Goal: Navigation & Orientation: Find specific page/section

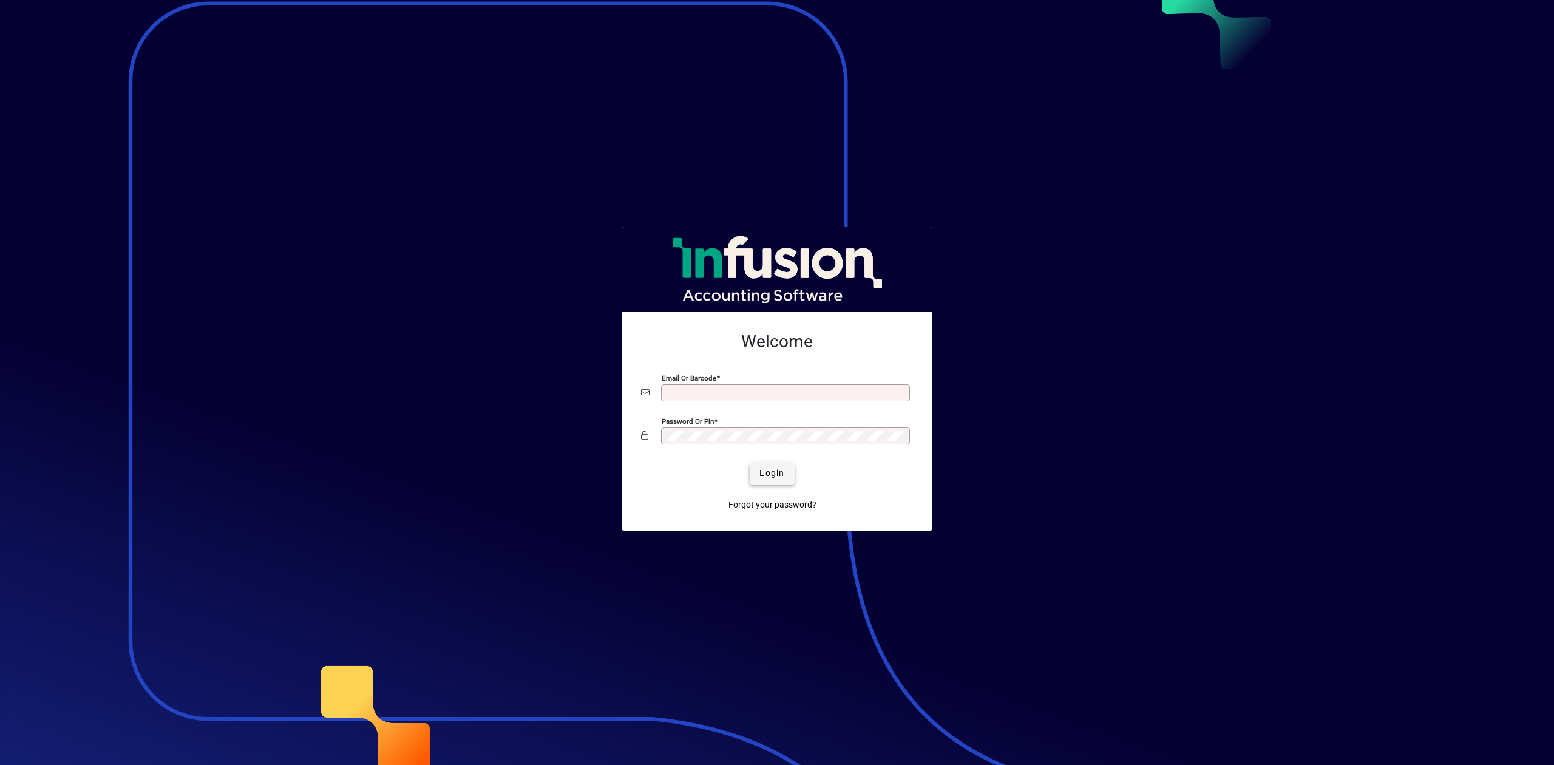
type input "**********"
click at [779, 471] on span "Login" at bounding box center [771, 473] width 25 height 13
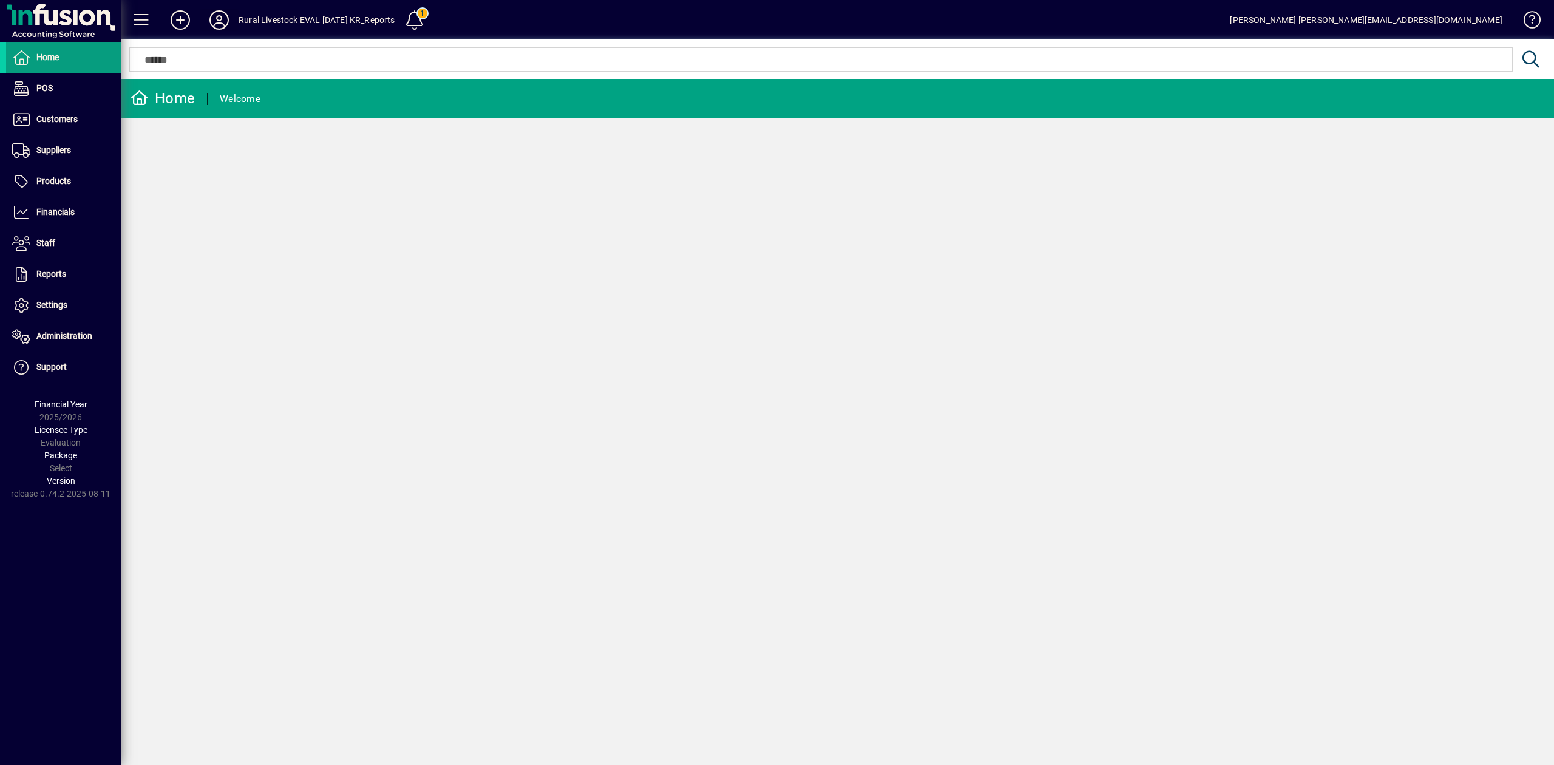
click at [220, 22] on icon at bounding box center [219, 19] width 24 height 19
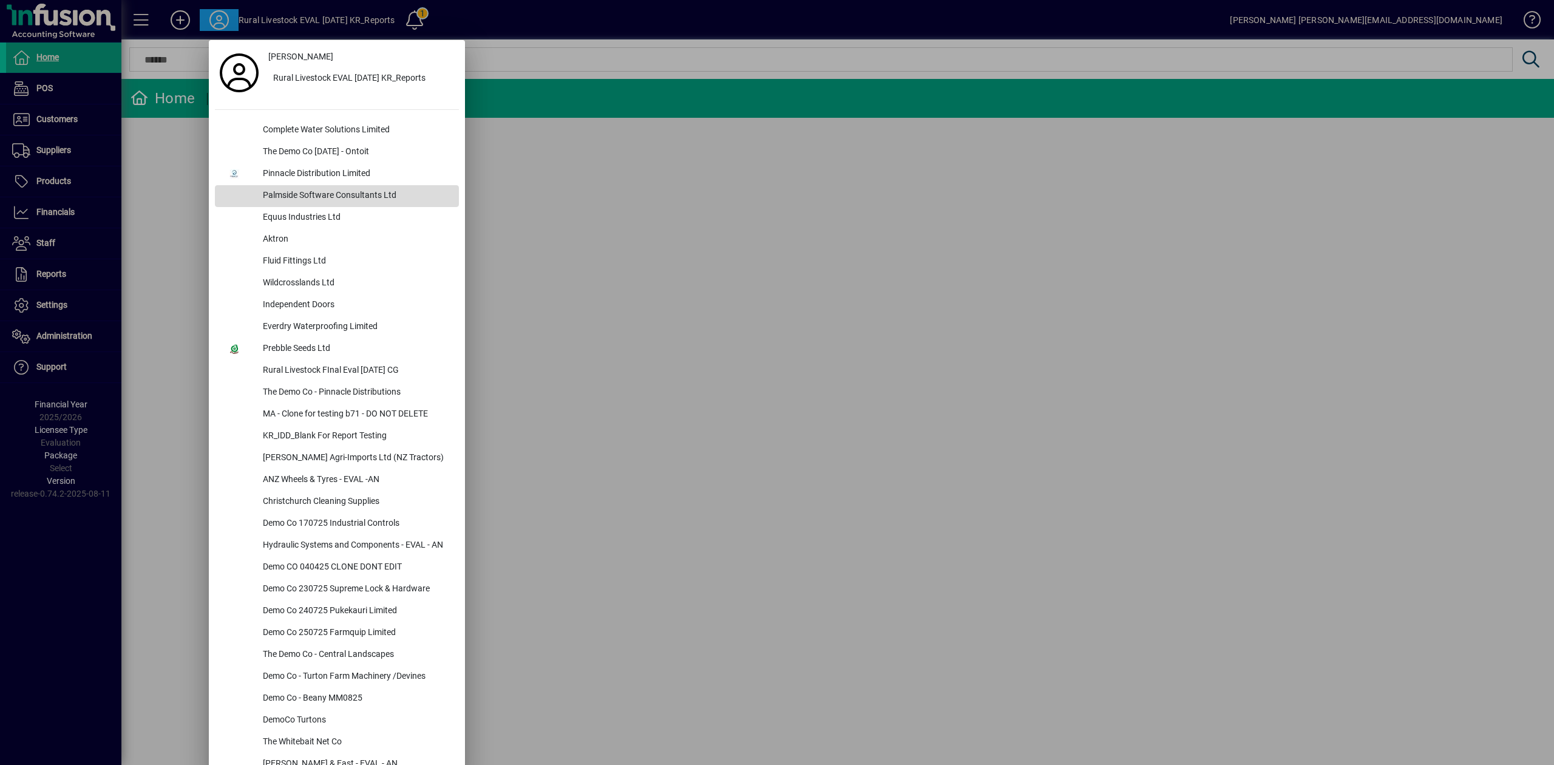
click at [316, 192] on div "Palmside Software Consultants Ltd" at bounding box center [356, 196] width 206 height 22
